Goal: Information Seeking & Learning: Learn about a topic

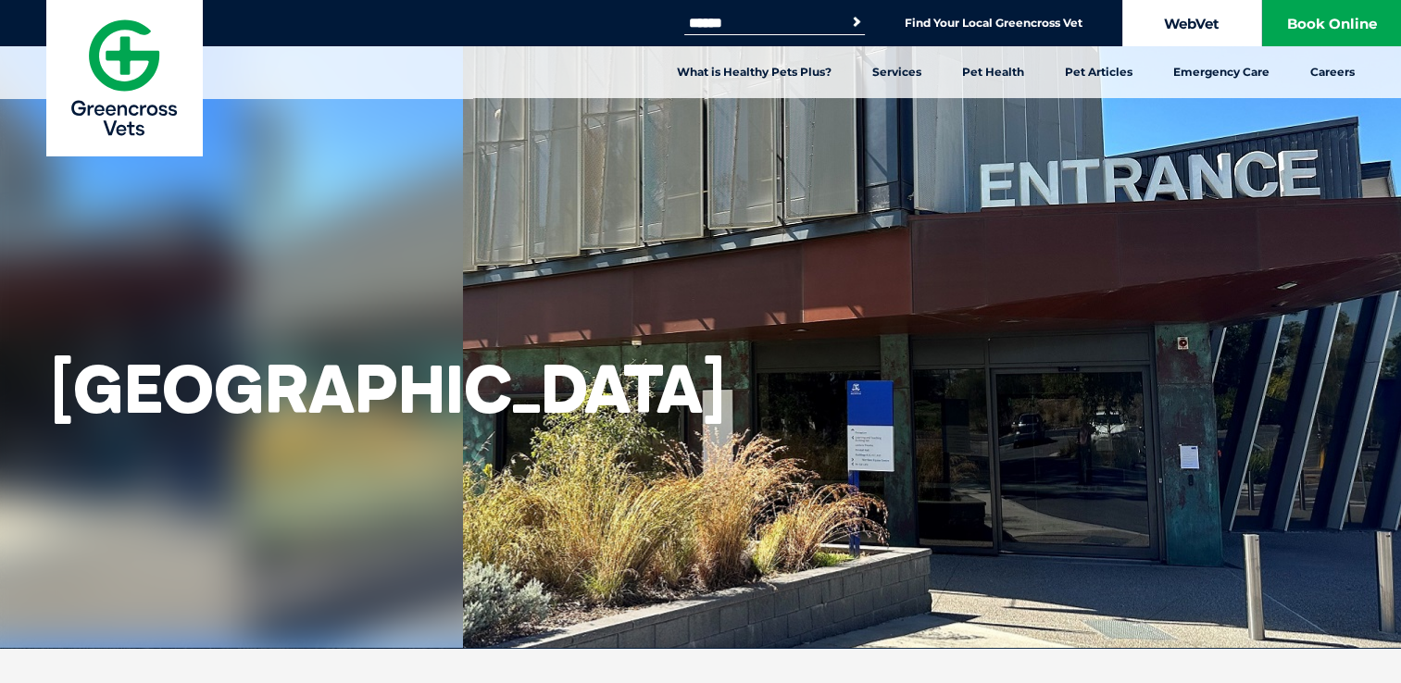
click at [1197, 28] on link "WebVet" at bounding box center [1191, 23] width 139 height 46
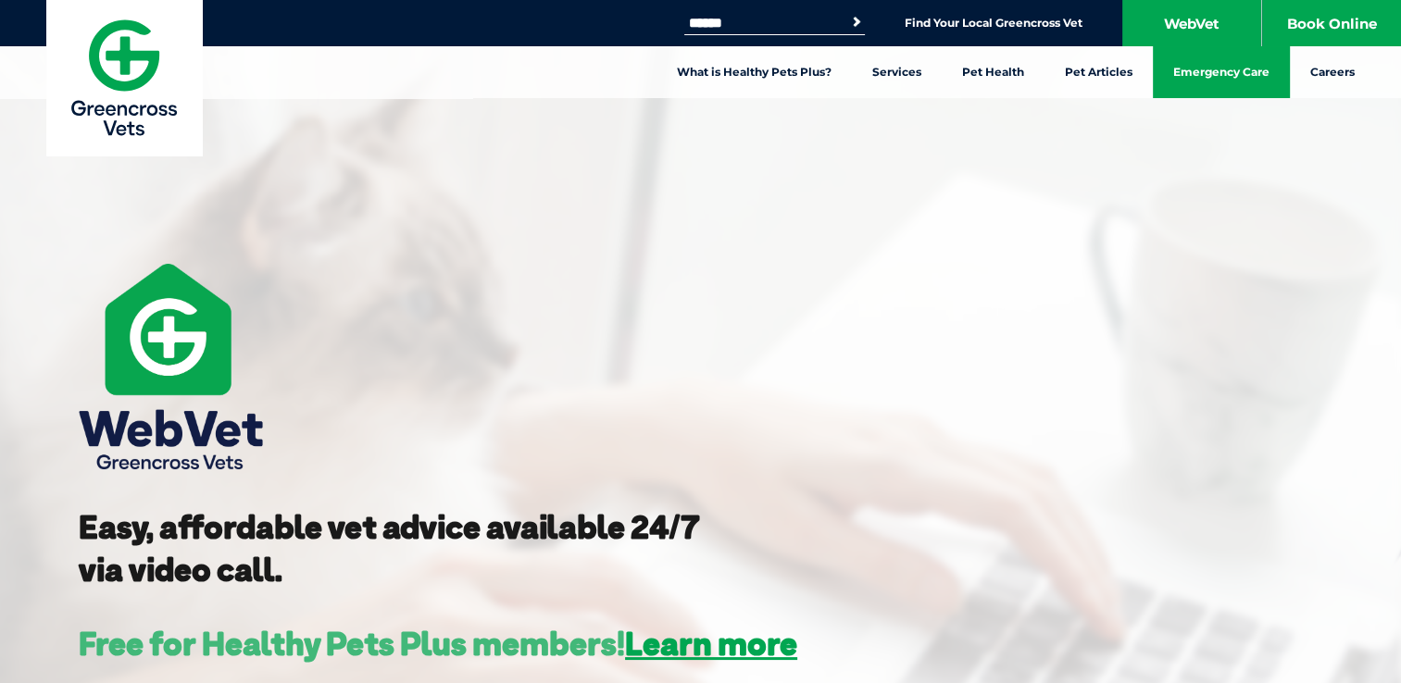
click at [1252, 79] on link "Emergency Care" at bounding box center [1221, 72] width 137 height 52
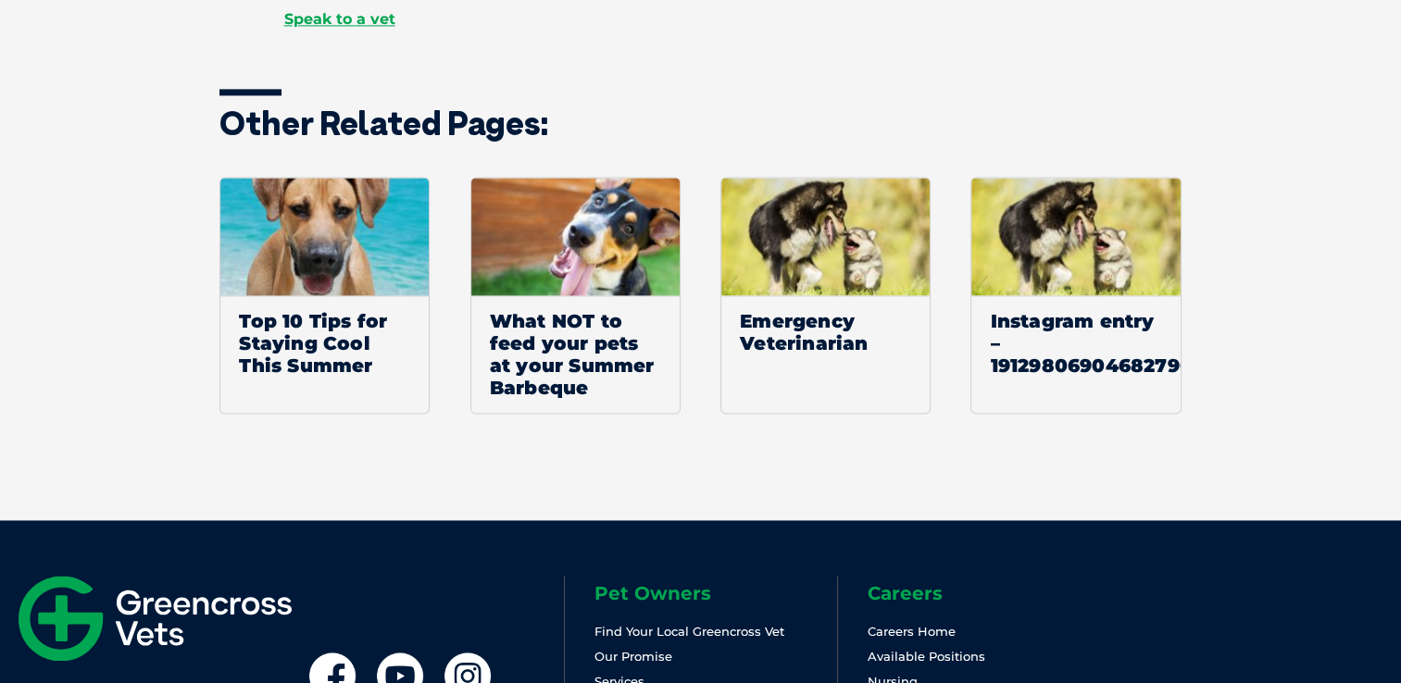
scroll to position [2841, 0]
